Goal: Task Accomplishment & Management: Use online tool/utility

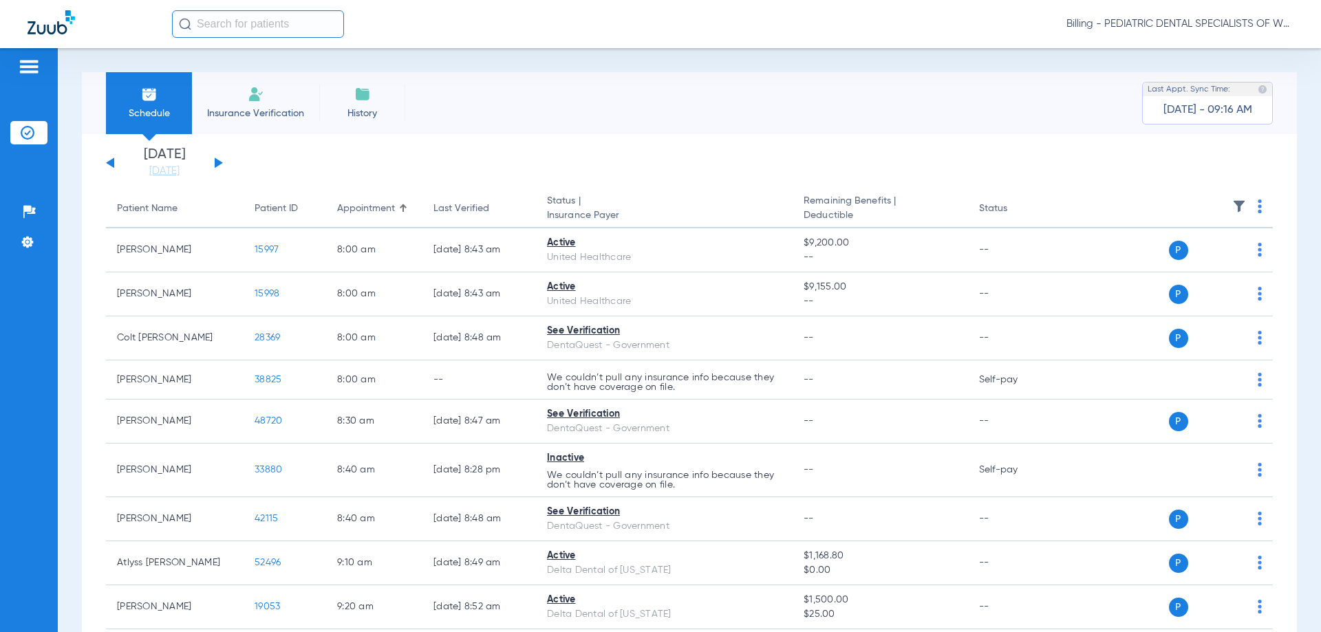
click at [223, 164] on app-single-date-navigator "[DATE] [DATE] [DATE] [DATE] [DATE] [DATE] [DATE] [DATE] [DATE] [DATE] [DATE] [D…" at bounding box center [689, 163] width 1167 height 30
click at [218, 162] on button at bounding box center [219, 163] width 8 height 10
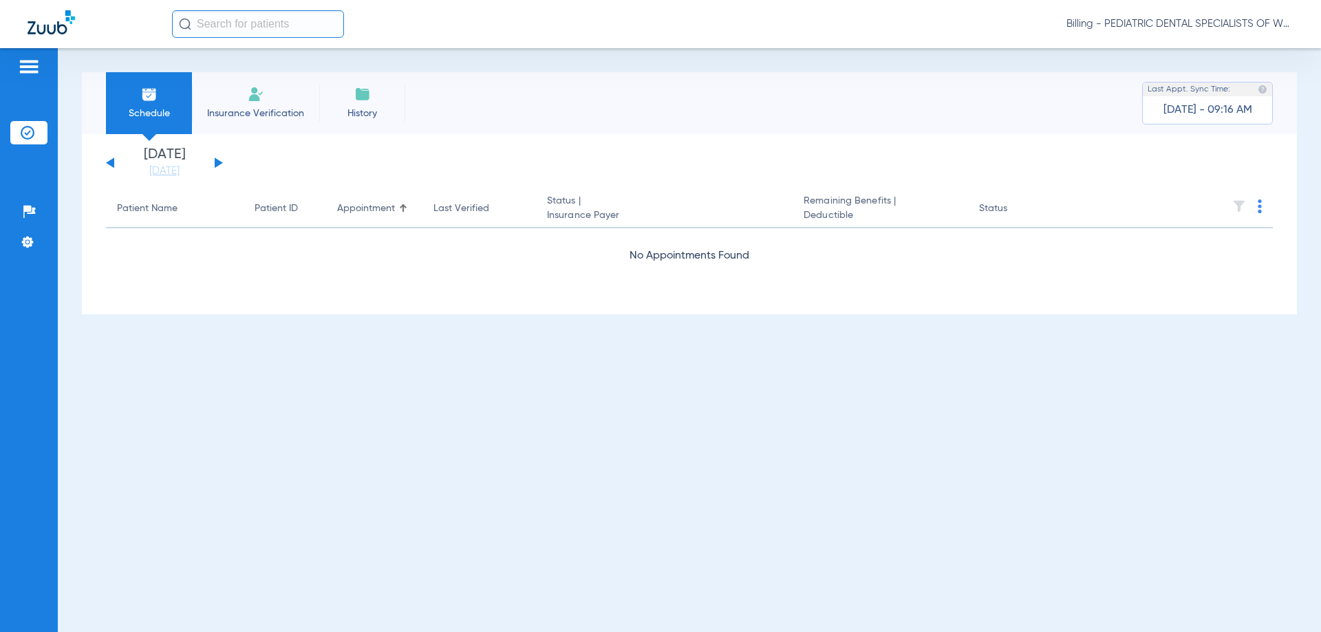
click at [1179, 31] on div "Billing - PEDIATRIC DENTAL SPECIALISTS OF WESTERN [US_STATE]" at bounding box center [733, 24] width 1122 height 28
click at [1179, 29] on span "Billing - PEDIATRIC DENTAL SPECIALISTS OF WESTERN [US_STATE]" at bounding box center [1180, 24] width 227 height 14
click at [1206, 47] on span "Account Selection" at bounding box center [1242, 49] width 77 height 10
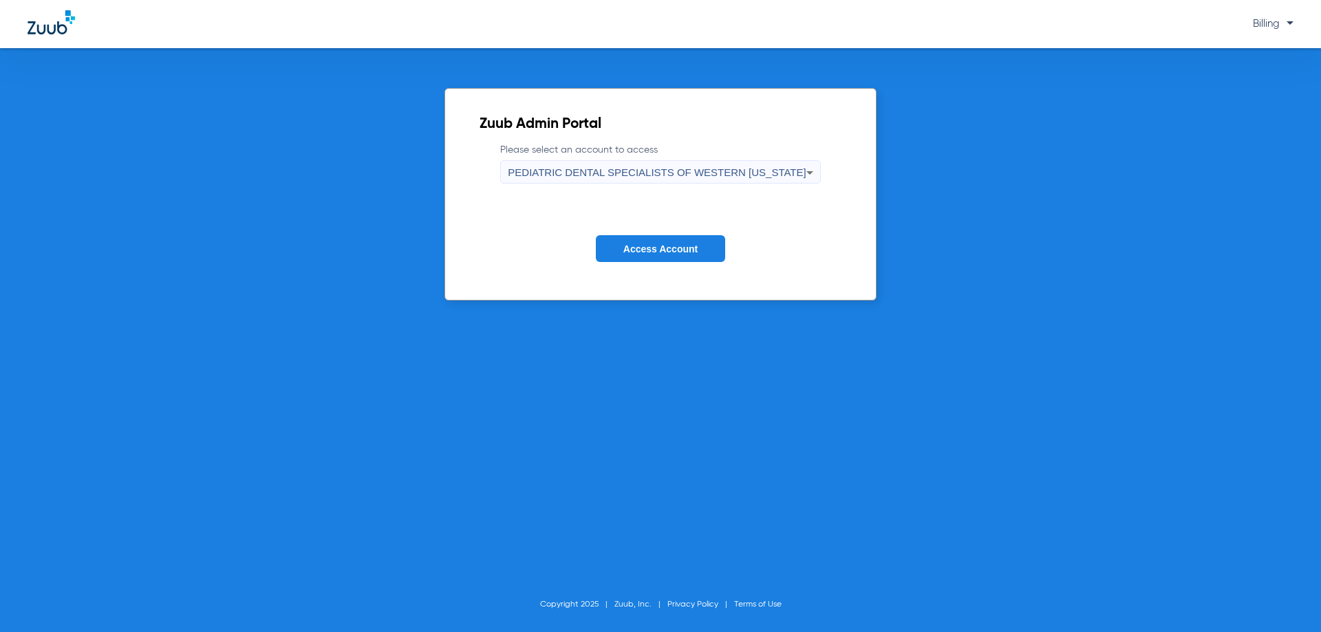
click at [736, 173] on span "PEDIATRIC DENTAL SPECIALISTS OF WESTERN [US_STATE]" at bounding box center [657, 173] width 298 height 12
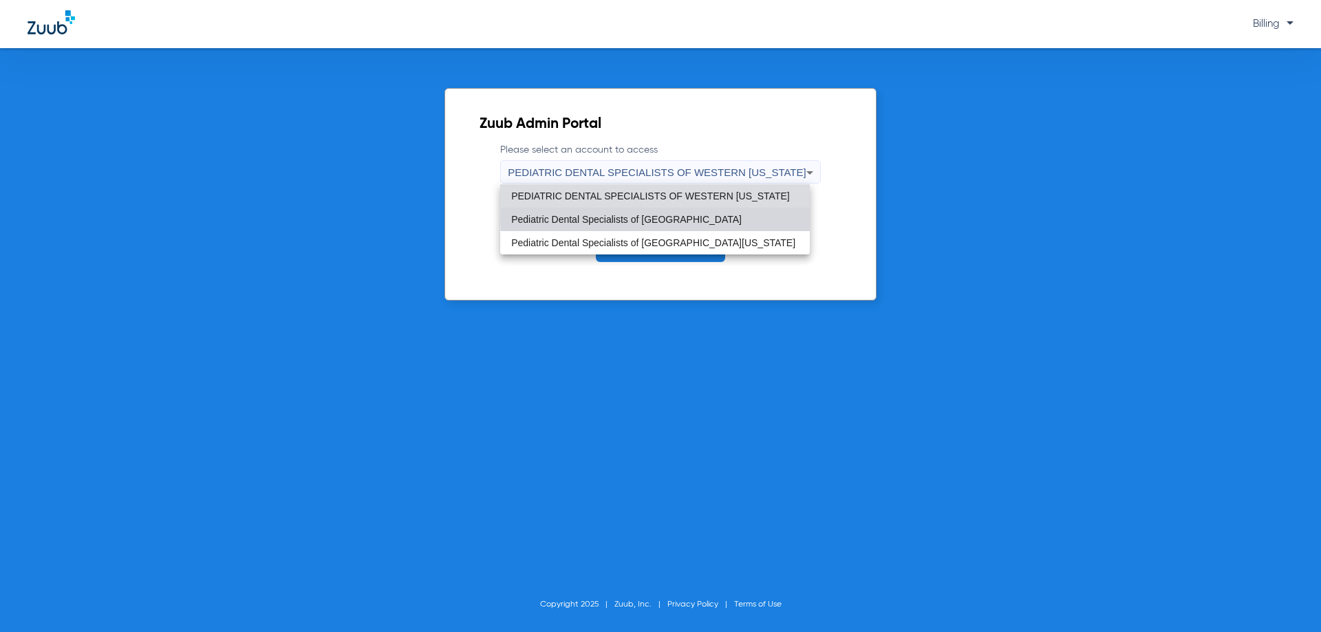
click at [696, 218] on mat-option "Pediatric Dental Specialists of [GEOGRAPHIC_DATA]" at bounding box center [655, 219] width 310 height 23
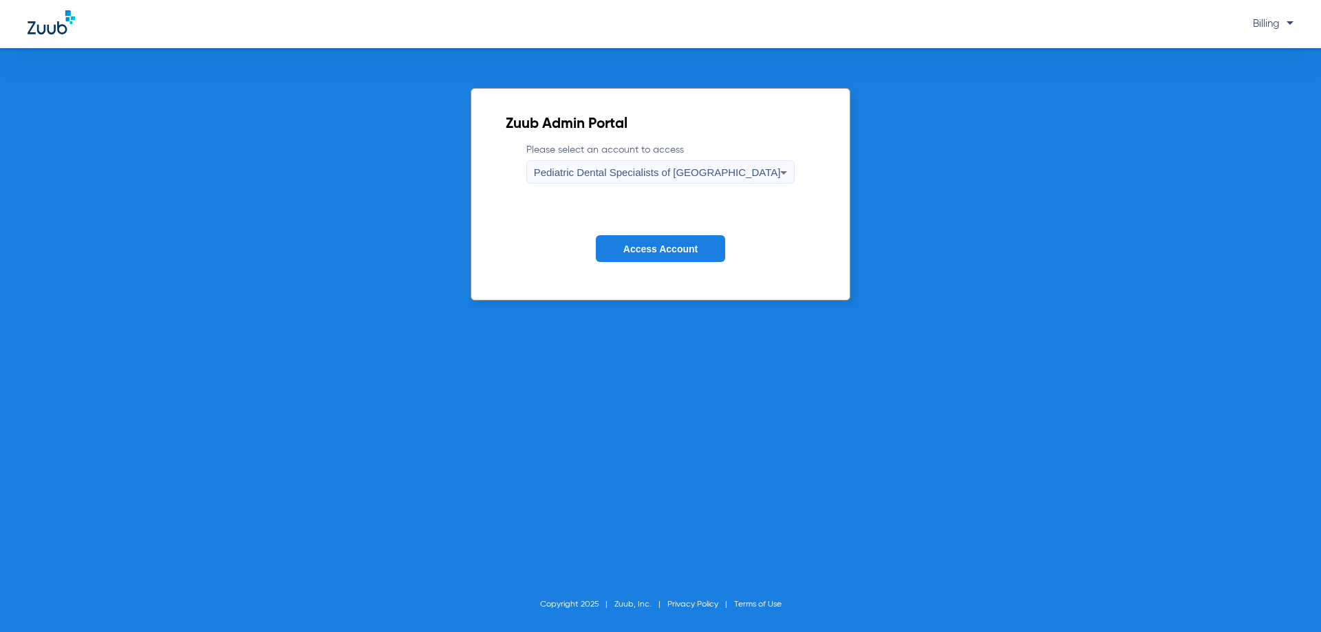
click at [693, 241] on button "Access Account" at bounding box center [660, 248] width 129 height 27
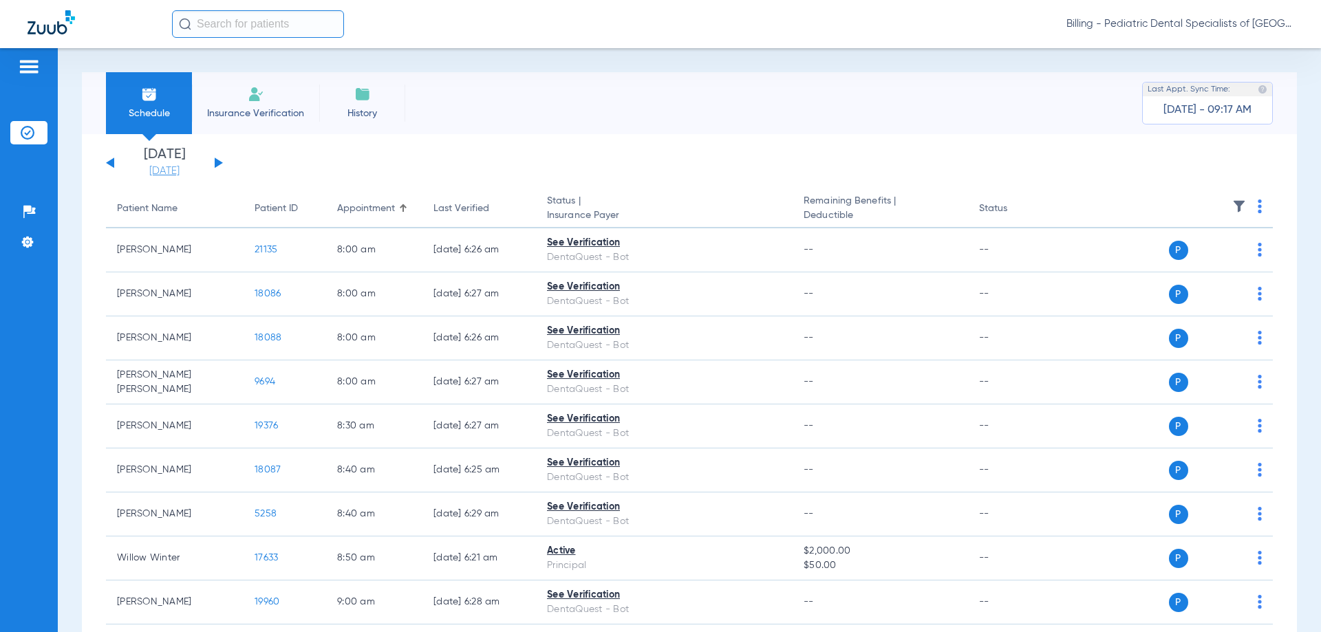
click at [145, 176] on link "[DATE]" at bounding box center [164, 171] width 83 height 14
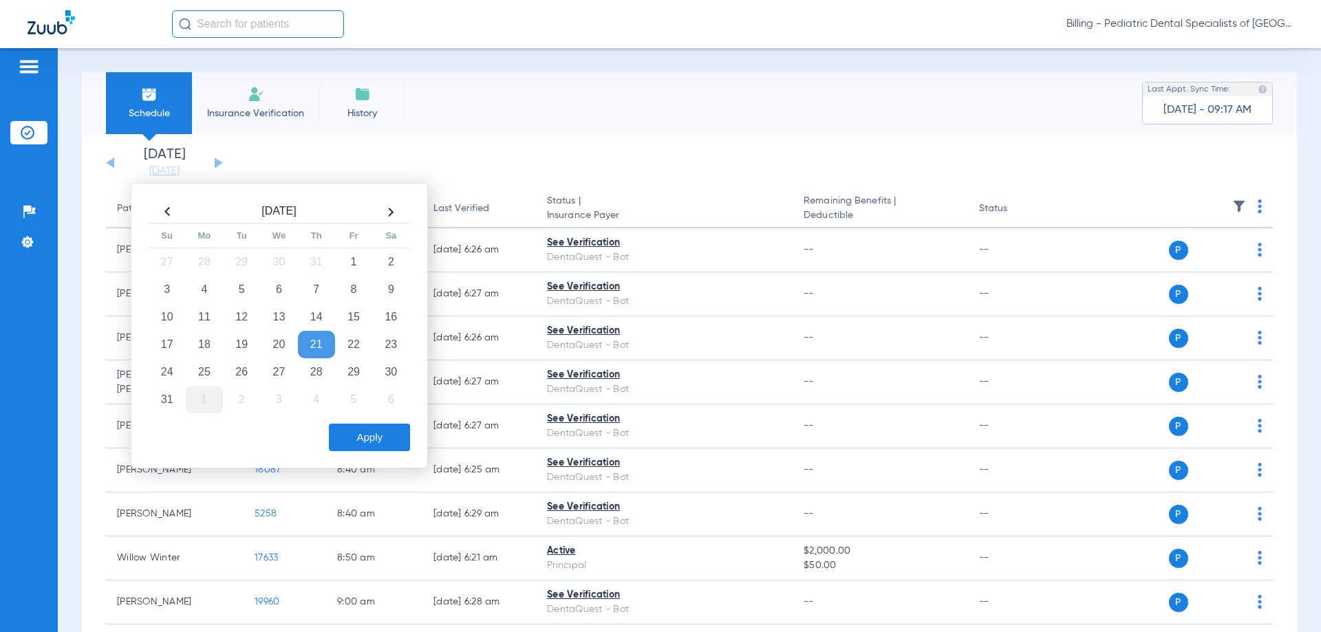
click at [212, 398] on td "1" at bounding box center [204, 400] width 37 height 28
click at [244, 258] on td "2" at bounding box center [241, 262] width 37 height 28
click at [363, 445] on button "Apply" at bounding box center [369, 438] width 81 height 28
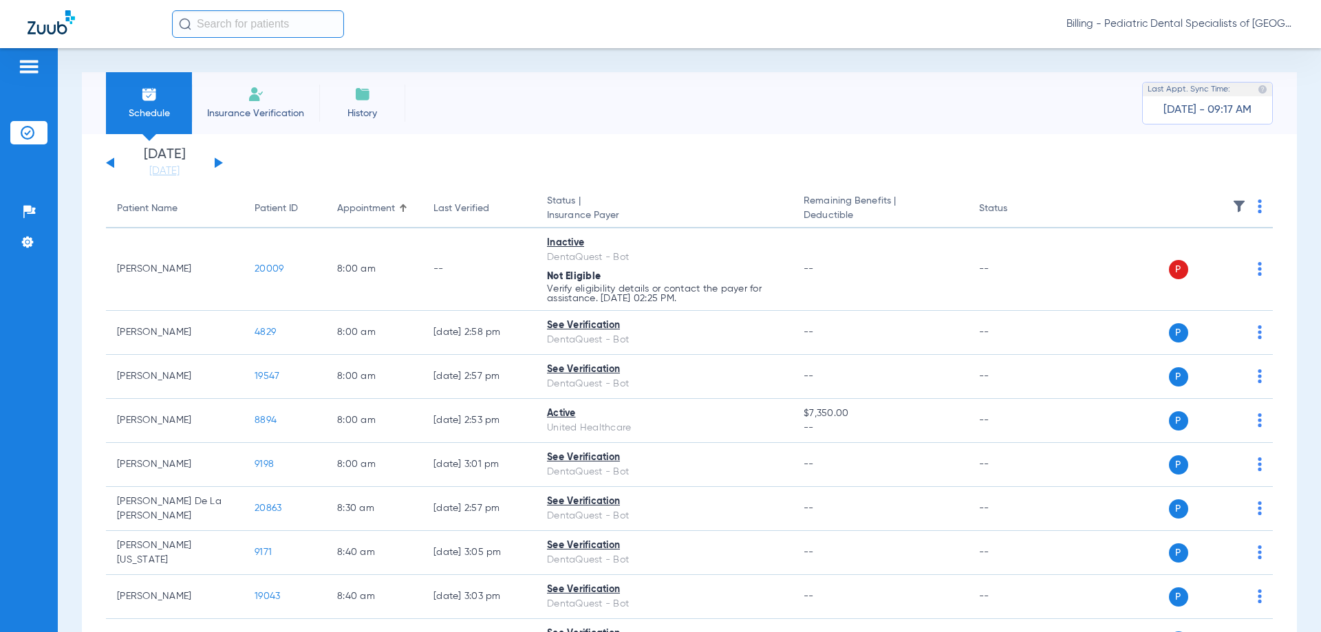
click at [1252, 207] on th at bounding box center [1167, 209] width 213 height 39
click at [1258, 207] on img at bounding box center [1260, 207] width 4 height 14
click at [1227, 257] on span "Verify All" at bounding box center [1197, 261] width 86 height 10
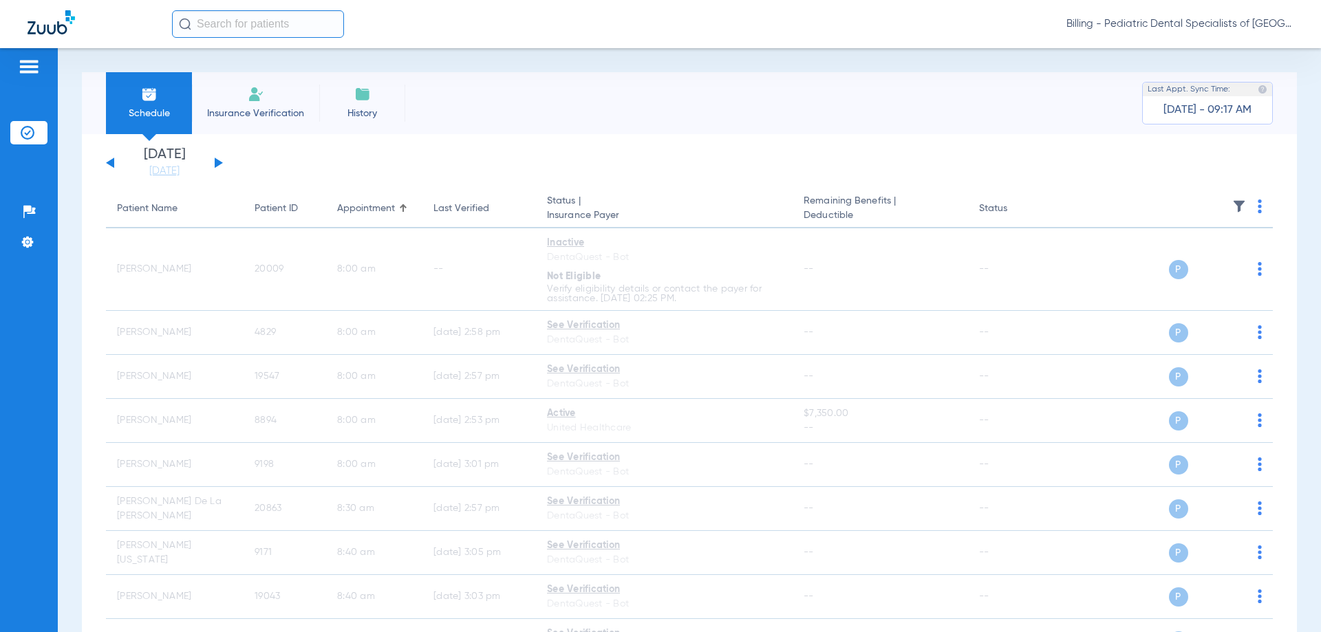
click at [213, 160] on div "[DATE] [DATE] [DATE] [DATE] [DATE] [DATE] [DATE] [DATE] [DATE] [DATE] [DATE] [D…" at bounding box center [164, 163] width 117 height 30
click at [217, 164] on button at bounding box center [219, 163] width 8 height 10
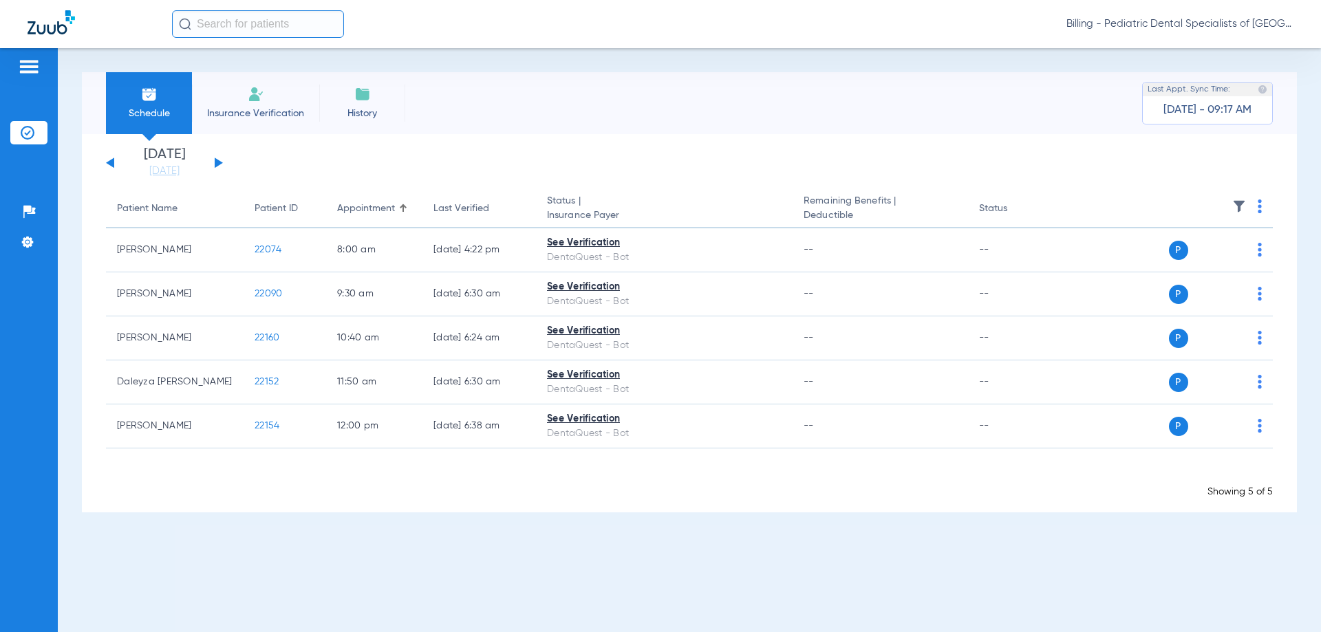
click at [216, 160] on button at bounding box center [219, 163] width 8 height 10
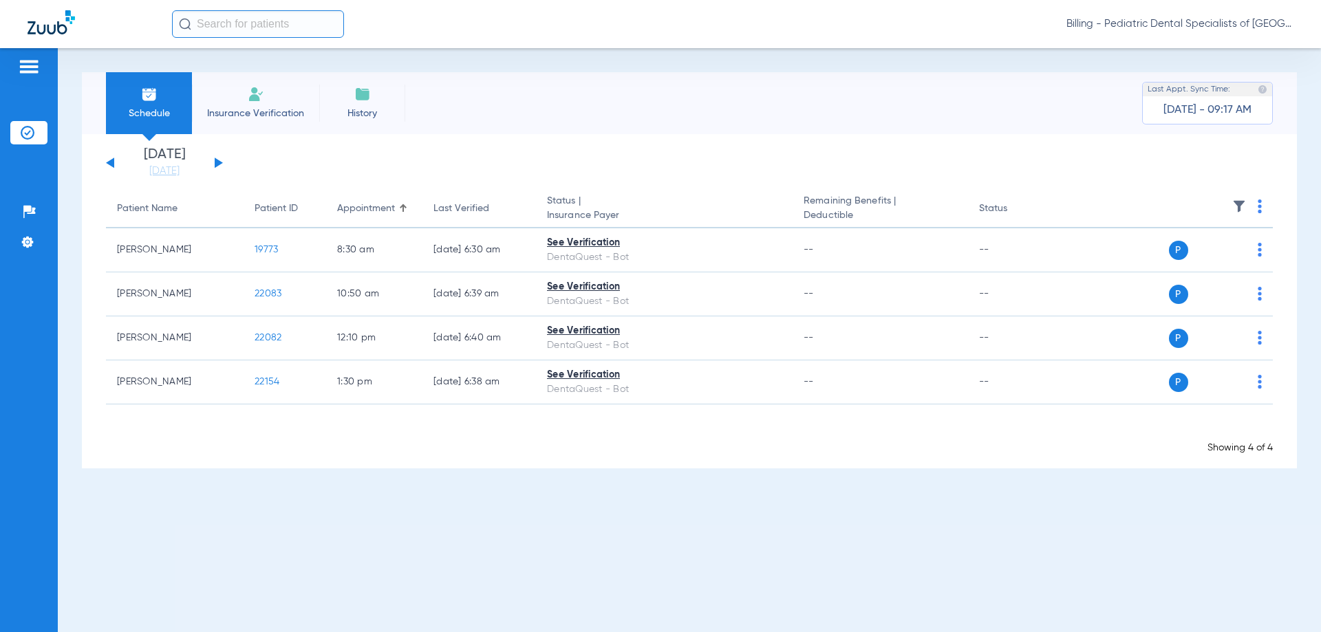
click at [216, 160] on button at bounding box center [219, 163] width 8 height 10
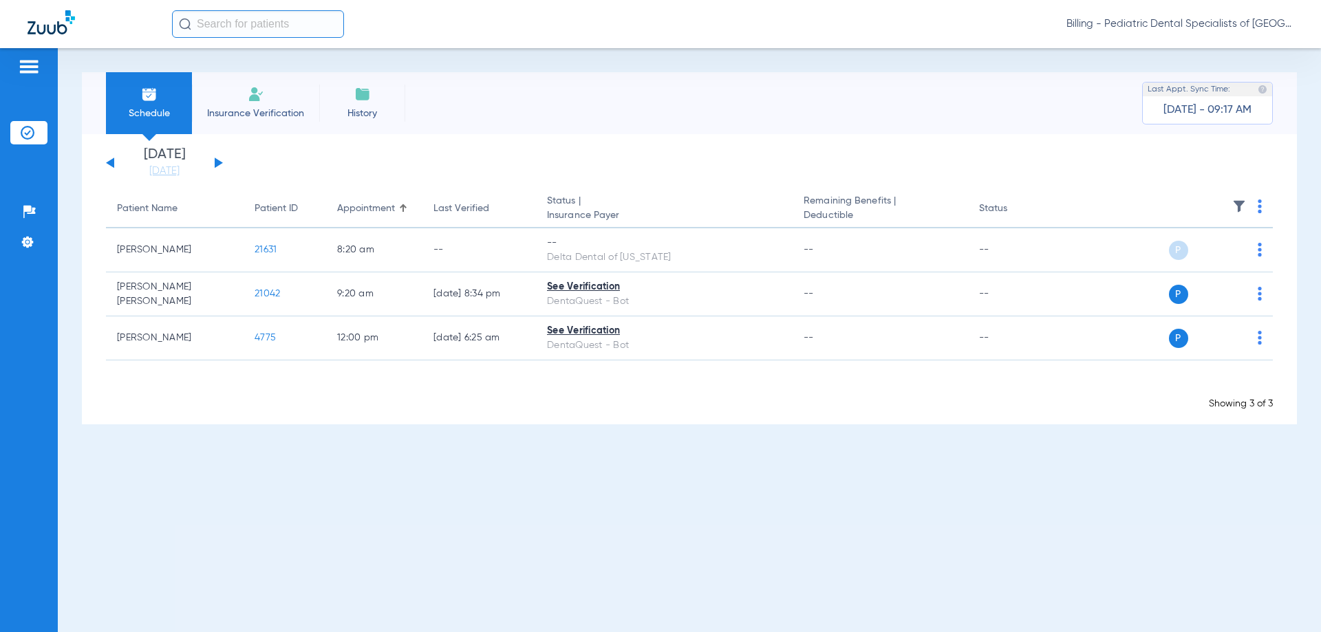
click at [216, 160] on button at bounding box center [219, 163] width 8 height 10
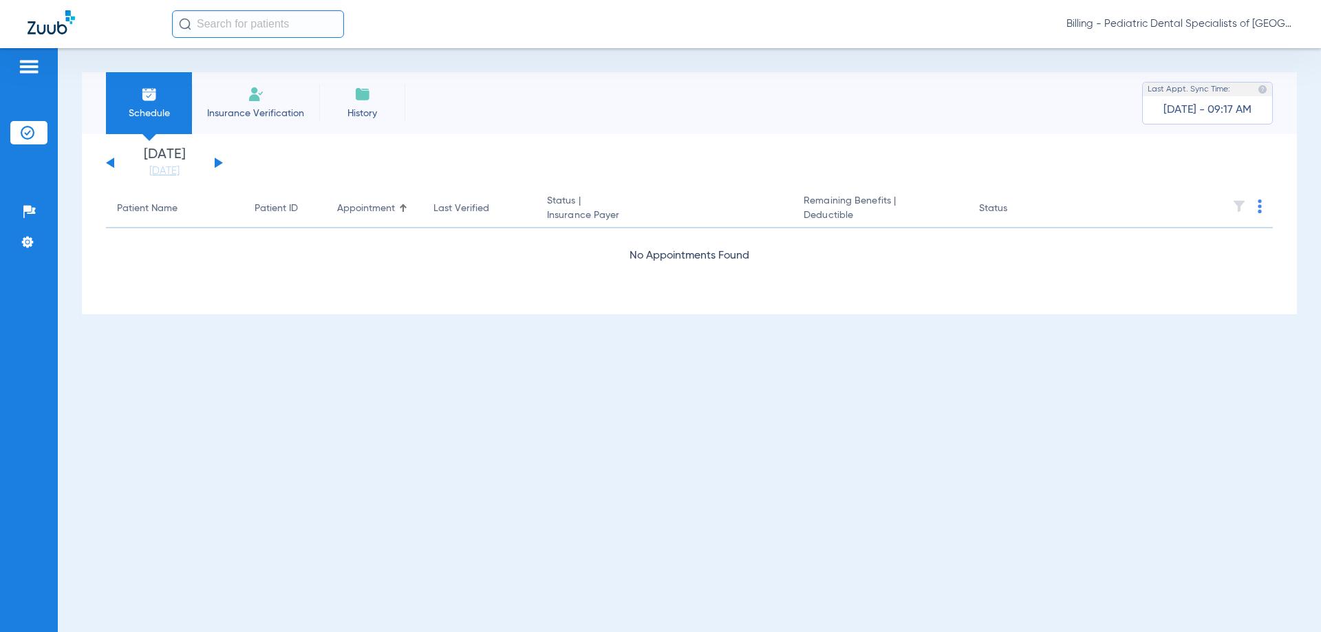
click at [1124, 28] on span "Billing - Pediatric Dental Specialists of [GEOGRAPHIC_DATA]" at bounding box center [1180, 24] width 227 height 14
click at [1200, 43] on button "Account Selection" at bounding box center [1242, 49] width 99 height 28
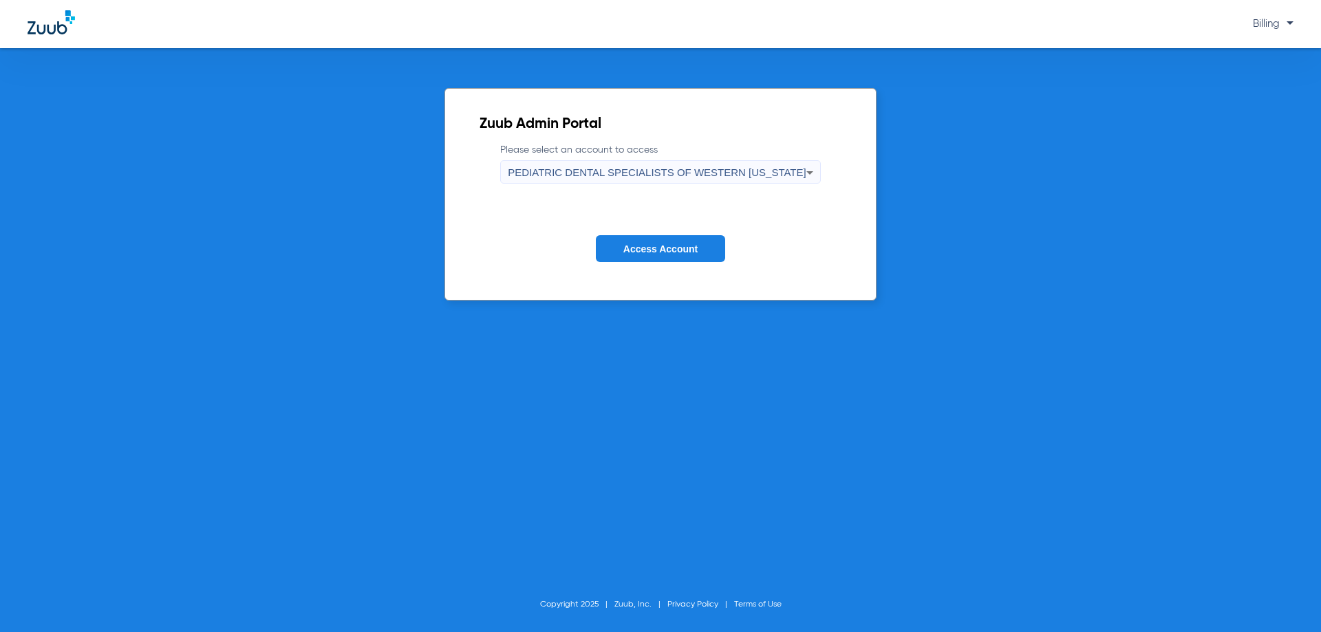
click at [714, 163] on div "PEDIATRIC DENTAL SPECIALISTS OF WESTERN [US_STATE]" at bounding box center [657, 172] width 298 height 23
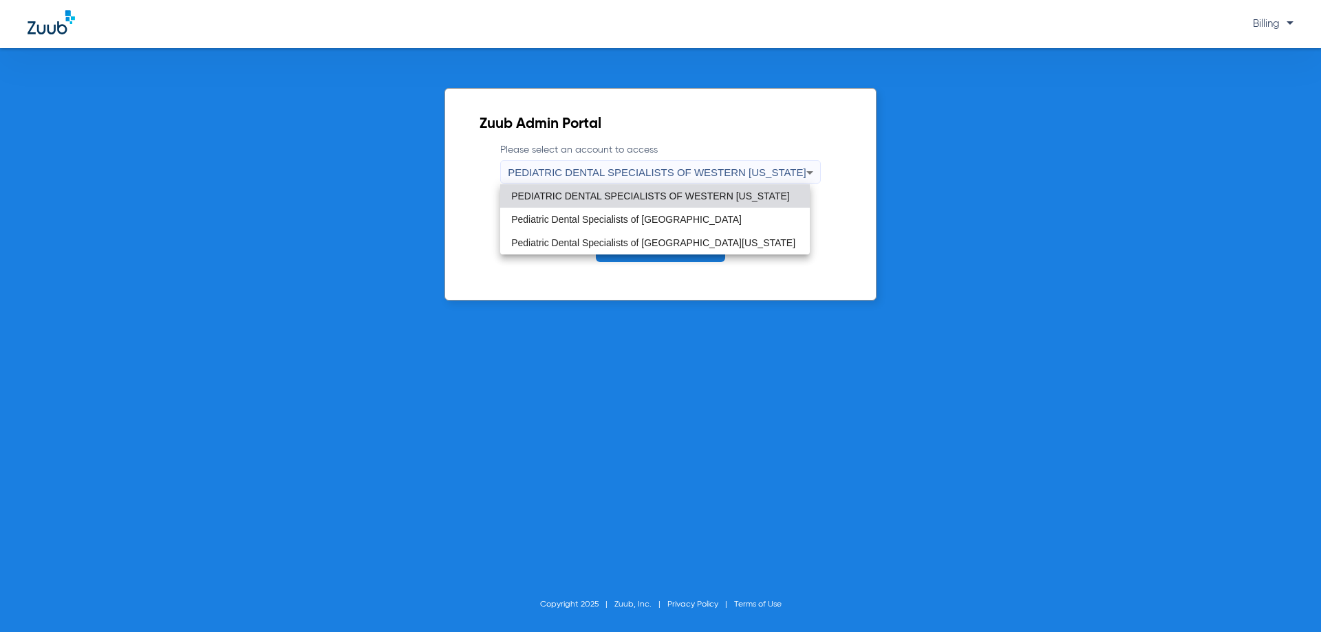
click at [668, 195] on span "PEDIATRIC DENTAL SPECIALISTS OF WESTERN [US_STATE]" at bounding box center [650, 196] width 279 height 10
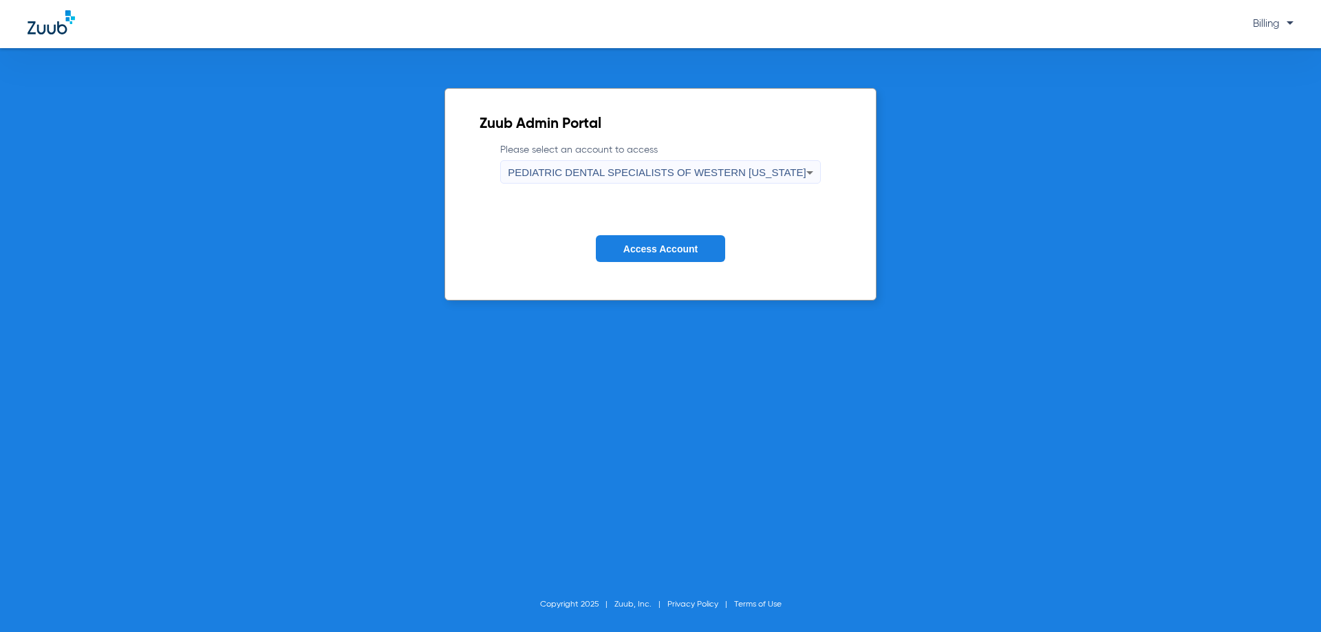
click at [677, 246] on span "Access Account" at bounding box center [660, 249] width 74 height 11
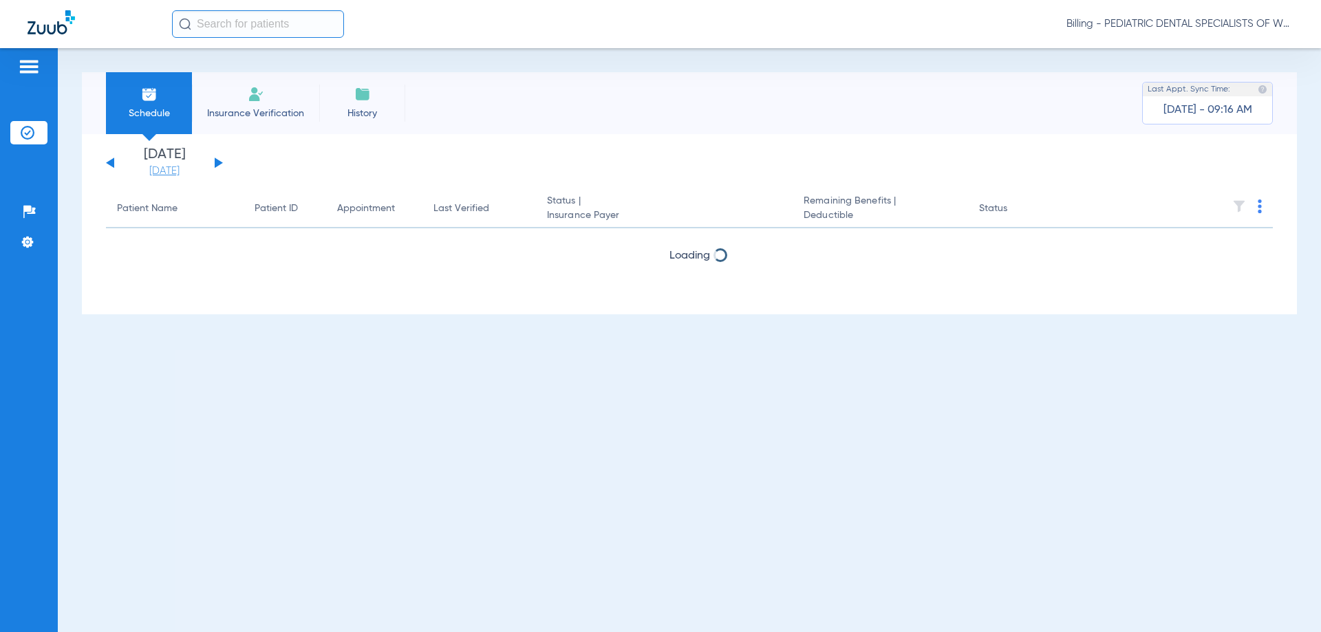
click at [160, 171] on link "[DATE]" at bounding box center [164, 171] width 83 height 14
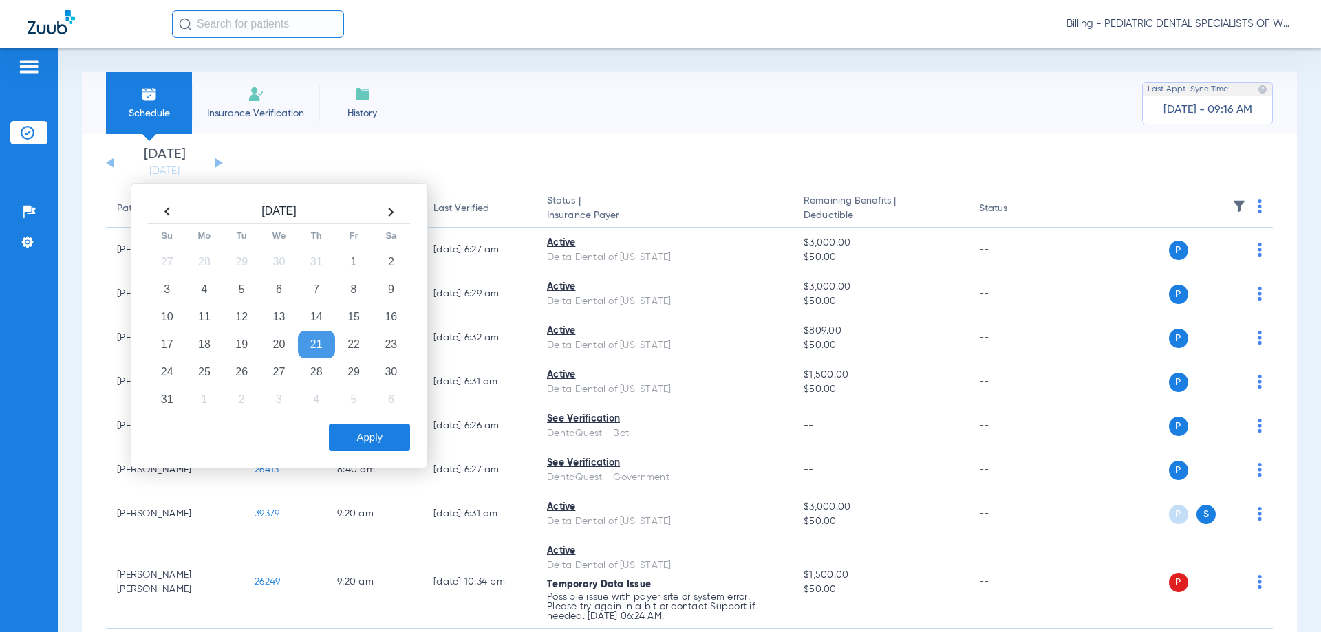
click at [390, 210] on th at bounding box center [390, 212] width 37 height 22
click at [236, 286] on td "9" at bounding box center [241, 290] width 37 height 28
click at [345, 425] on button "Apply" at bounding box center [369, 438] width 81 height 28
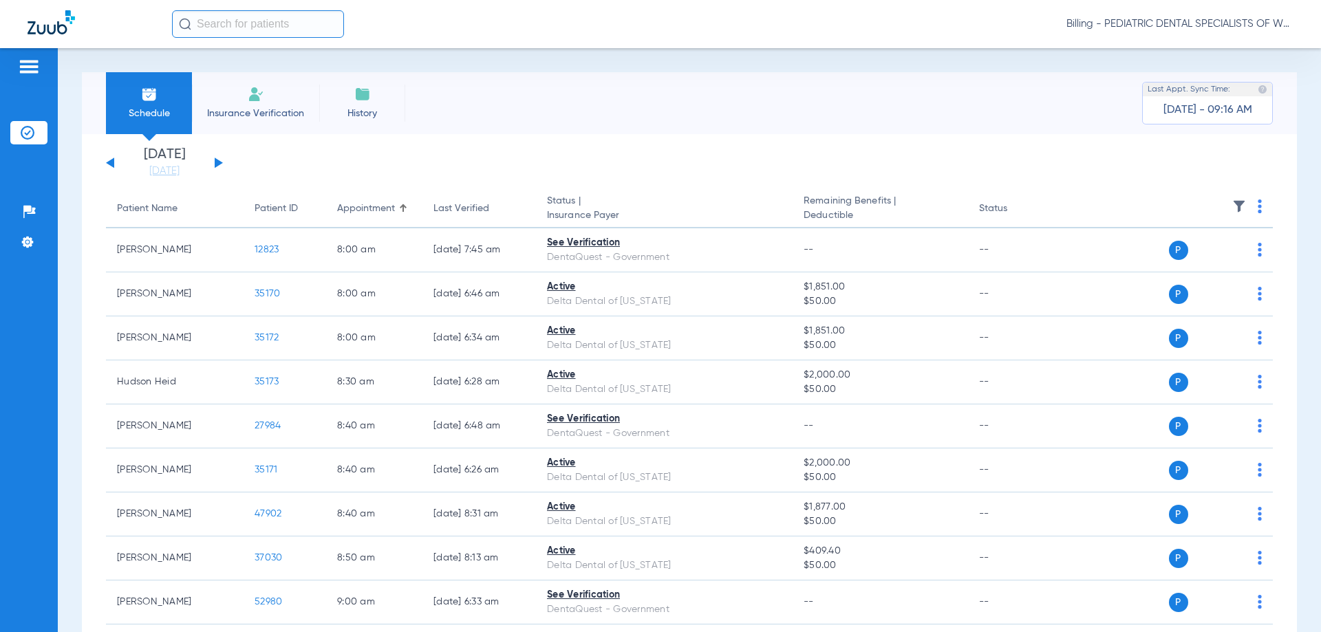
click at [1247, 207] on th at bounding box center [1167, 209] width 213 height 39
click at [1258, 208] on img at bounding box center [1260, 207] width 4 height 14
click at [1213, 259] on span "Verify All" at bounding box center [1197, 261] width 86 height 10
